Goal: Task Accomplishment & Management: Use online tool/utility

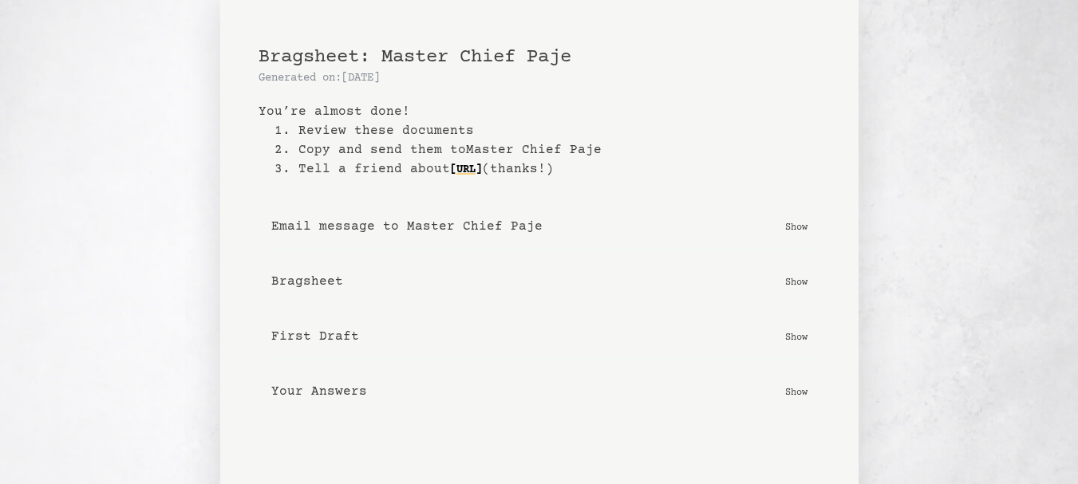
click at [540, 232] on button "Email message to Master Chief Paje Show" at bounding box center [539, 226] width 562 height 45
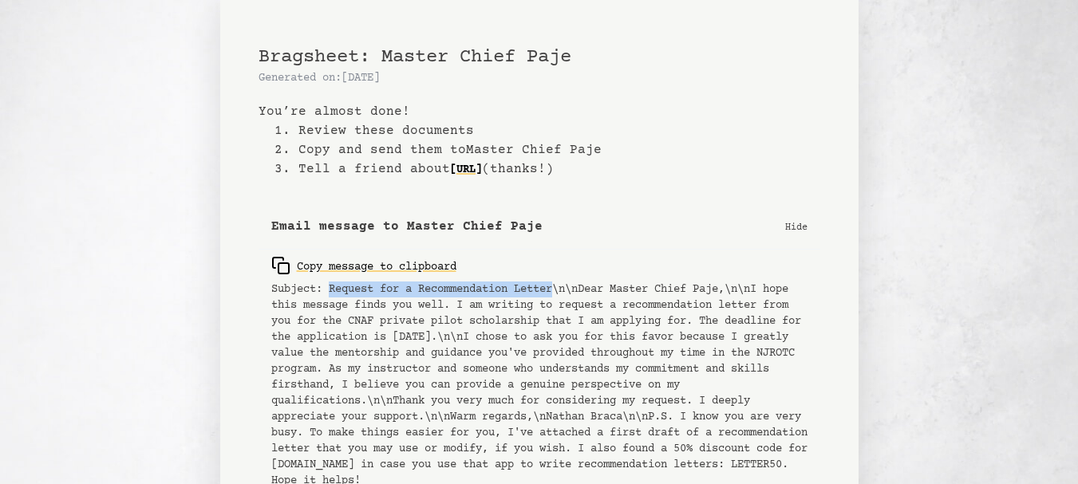
drag, startPoint x: 331, startPoint y: 286, endPoint x: 564, endPoint y: 289, distance: 233.0
click at [564, 289] on pre "Subject: Request for a Recommendation Letter\n\nDear Master Chief Paje,\n\nI ho…" at bounding box center [539, 385] width 536 height 207
copy pre "Request for a Recommendation Letter"
click at [608, 295] on pre "Subject: Request for a Recommendation Letter\n\nDear Master Chief Paje,\n\nI ho…" at bounding box center [539, 385] width 536 height 207
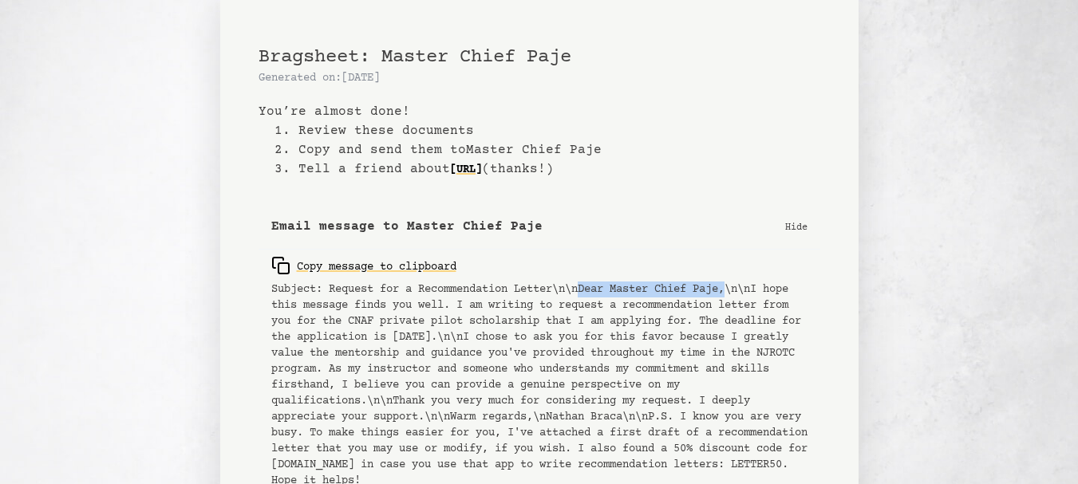
drag, startPoint x: 593, startPoint y: 287, endPoint x: 743, endPoint y: 290, distance: 150.8
click at [743, 290] on pre "Subject: Request for a Recommendation Letter\n\nDear Master Chief Paje,\n\nI ho…" at bounding box center [539, 385] width 536 height 207
copy pre "Dear Master Chief Paje,"
click at [743, 290] on pre "Subject: Request for a Recommendation Letter\n\nDear Master Chief Paje,\n\nI ho…" at bounding box center [539, 385] width 536 height 207
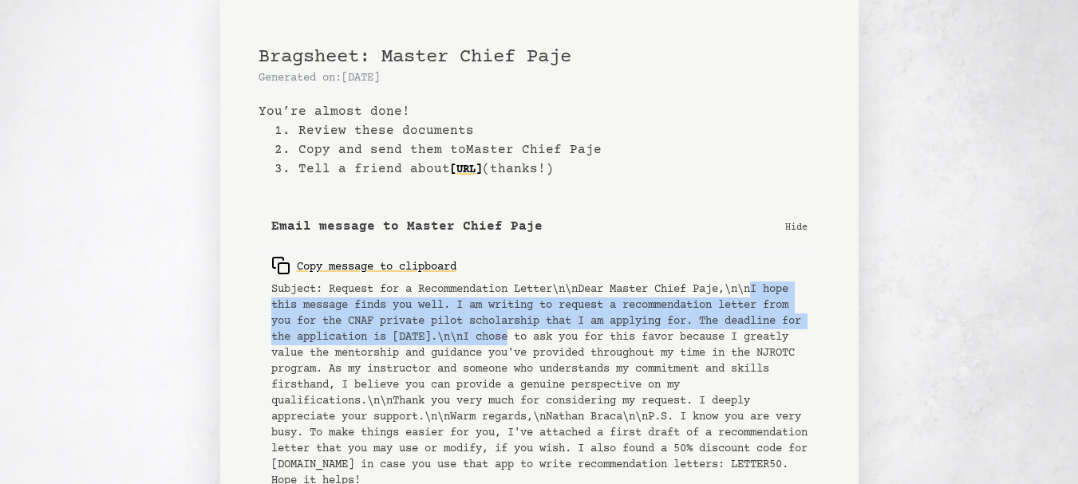
drag, startPoint x: 774, startPoint y: 287, endPoint x: 631, endPoint y: 340, distance: 152.2
click at [631, 340] on pre "Subject: Request for a Recommendation Letter\n\nDear Master Chief Paje,\n\nI ho…" at bounding box center [539, 385] width 536 height 207
copy pre "I hope this message finds you well. I am writing to request a recommendation le…"
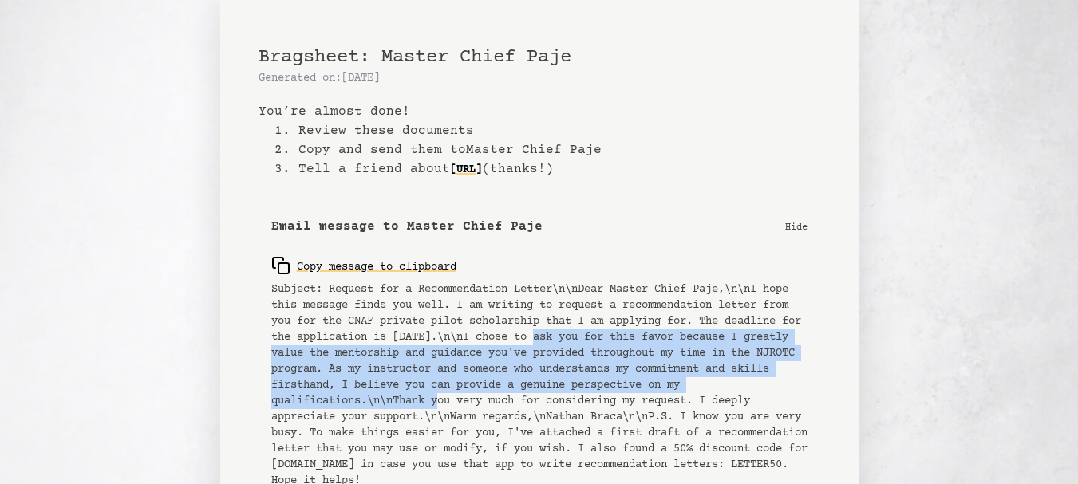
drag, startPoint x: 661, startPoint y: 336, endPoint x: 544, endPoint y: 400, distance: 132.8
click at [544, 400] on pre "Subject: Request for a Recommendation Letter\n\nDear Master Chief Paje,\n\nI ho…" at bounding box center [539, 385] width 536 height 207
copy pre "I chose to ask you for this favor because I greatly value the mentorship and gu…"
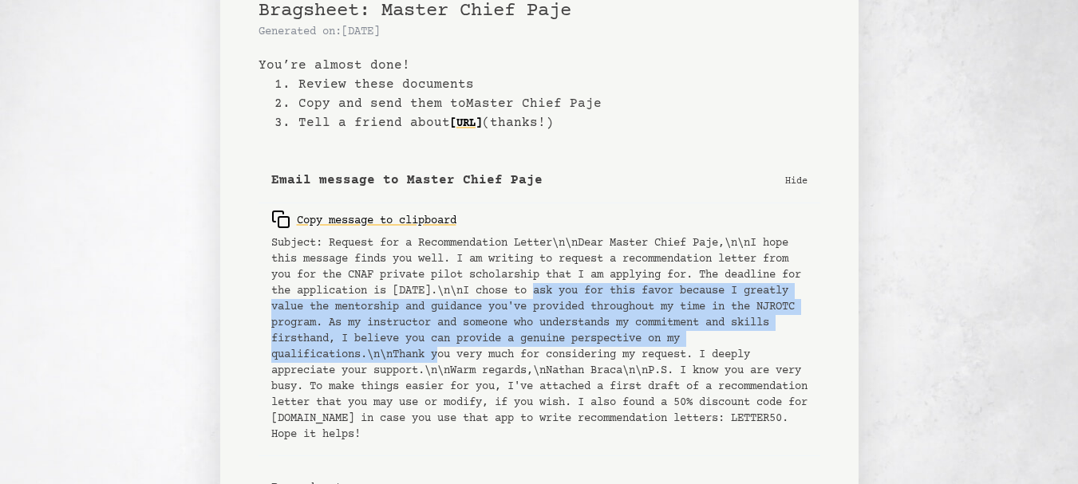
scroll to position [47, 0]
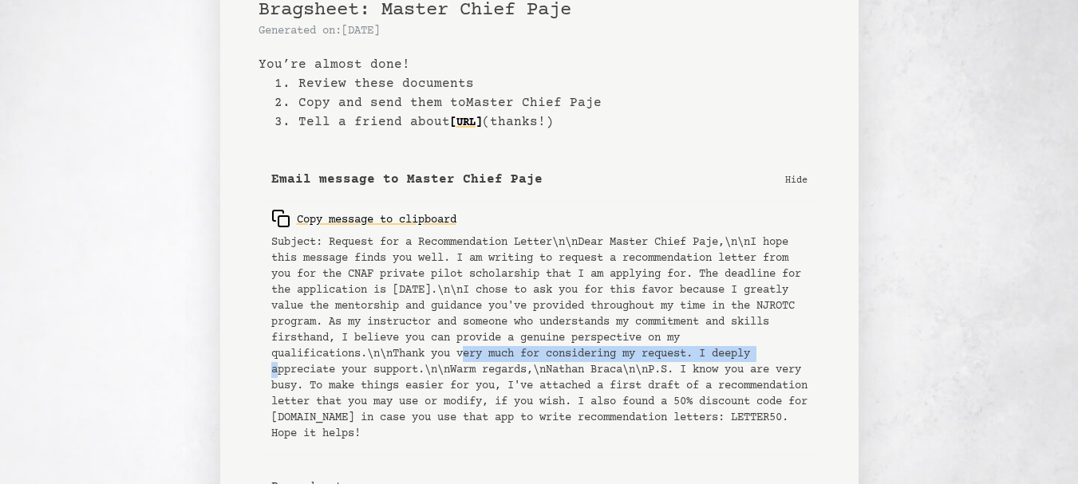
drag, startPoint x: 574, startPoint y: 349, endPoint x: 342, endPoint y: 369, distance: 233.0
click at [342, 369] on pre "Subject: Request for a Recommendation Letter\n\nDear Master Chief Paje,\n\nI ho…" at bounding box center [539, 338] width 536 height 207
copy pre "Thank you very much for considering my request."
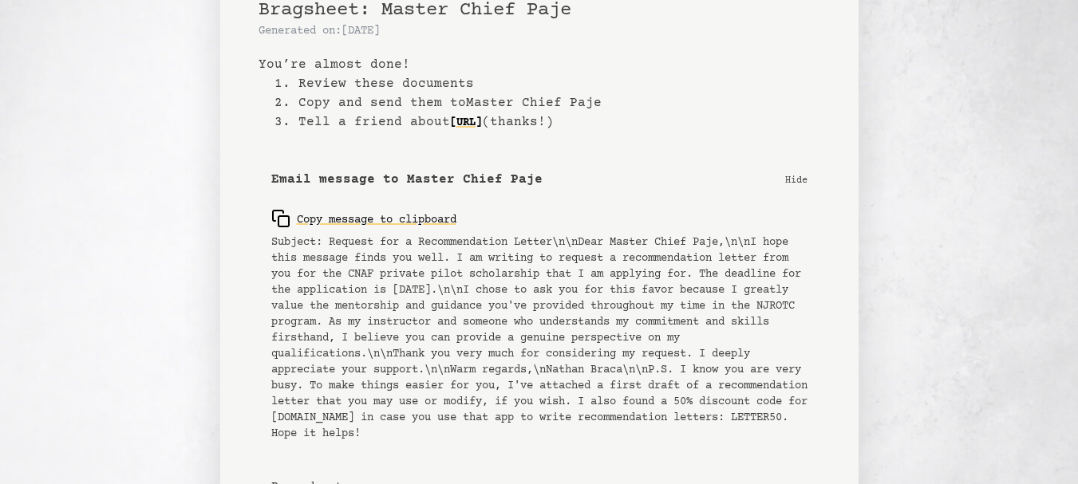
click at [403, 388] on pre "Subject: Request for a Recommendation Letter\n\nDear Master Chief Paje,\n\nI ho…" at bounding box center [539, 338] width 536 height 207
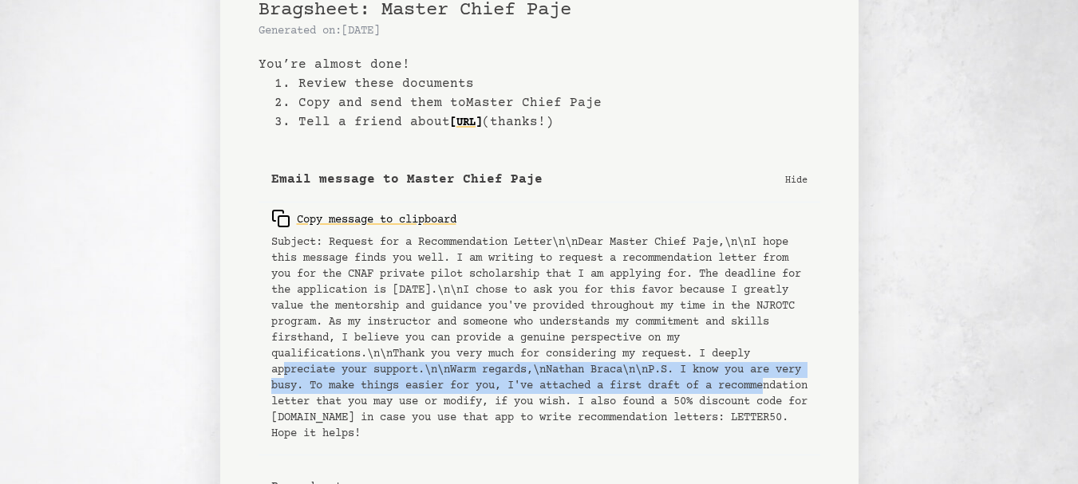
drag, startPoint x: 350, startPoint y: 370, endPoint x: 430, endPoint y: 395, distance: 83.5
click at [430, 395] on pre "Subject: Request for a Recommendation Letter\n\nDear Master Chief Paje,\n\nI ho…" at bounding box center [539, 338] width 536 height 207
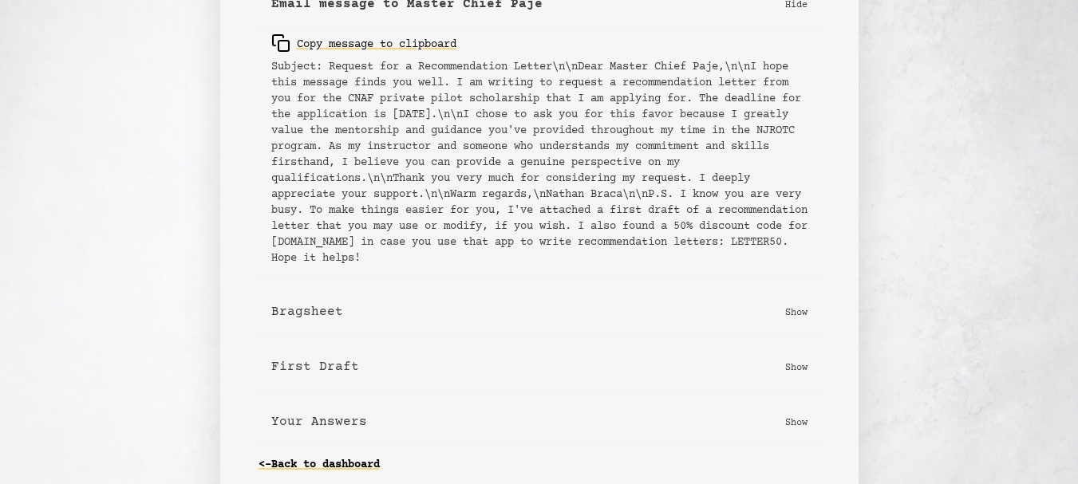
scroll to position [238, 0]
